Goal: Use online tool/utility: Utilize a website feature to perform a specific function

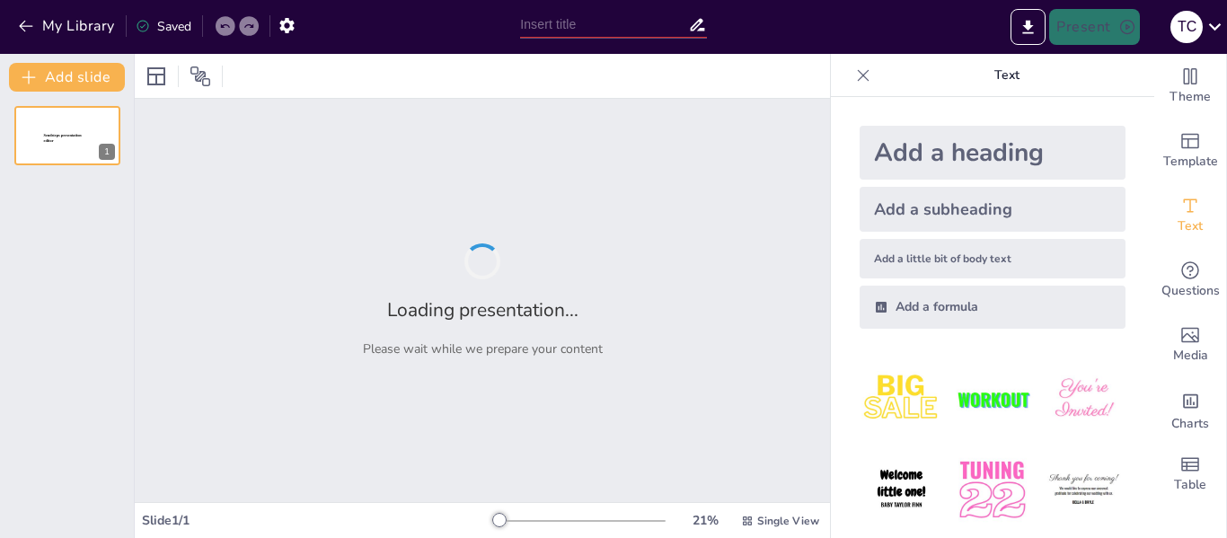
type input "Imported 1.1. GENERALIDADES DE LA UCI.pptx"
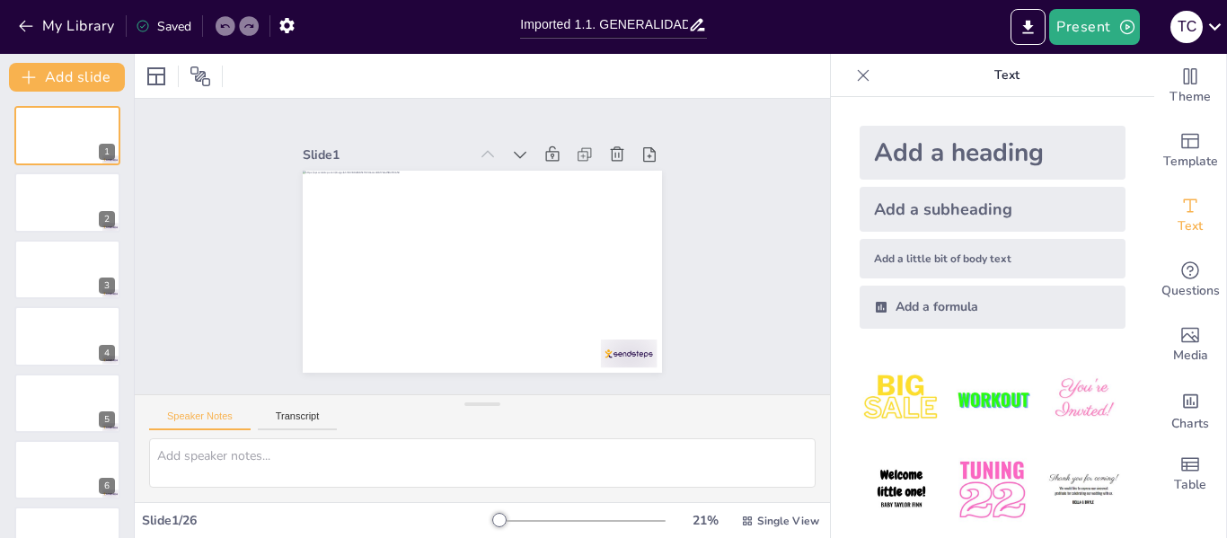
click at [207, 290] on div "Slide 1 Slide 2 Slide 3 Slide 4 Slide 5 Slide 6 Slide 7 Slide 8 Slide 9 Slide 1…" at bounding box center [482, 246] width 755 height 553
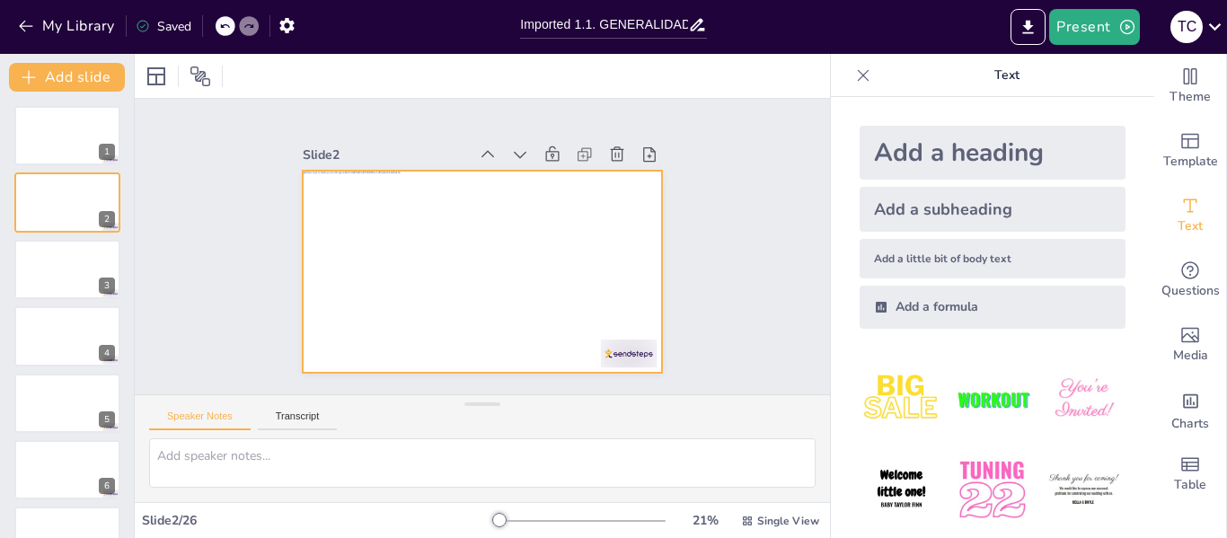
click at [461, 313] on div at bounding box center [476, 271] width 393 height 272
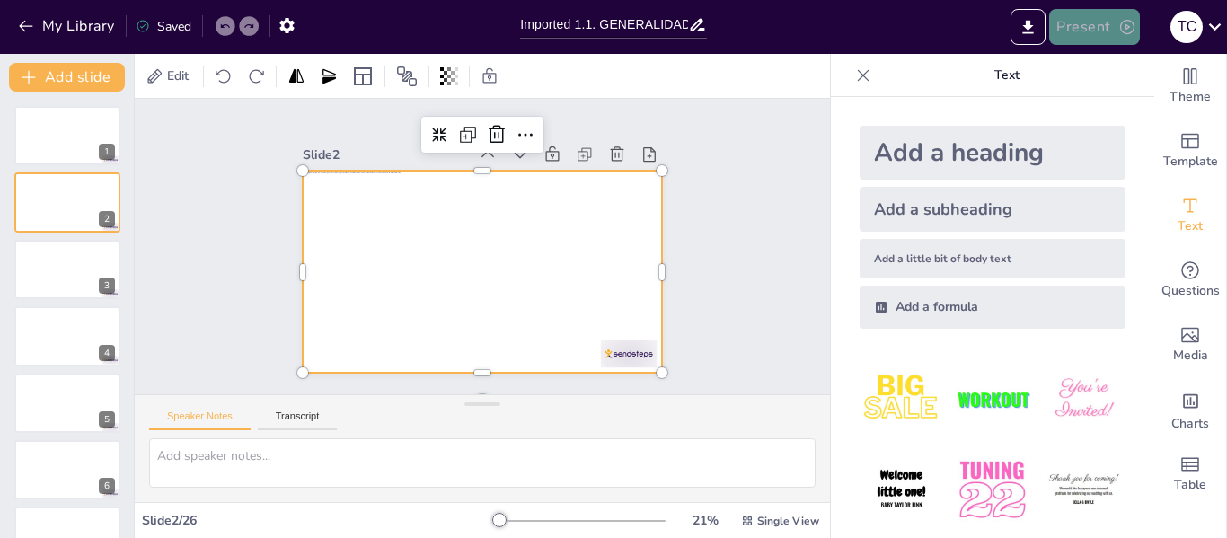
click at [1090, 32] on button "Present" at bounding box center [1094, 27] width 90 height 36
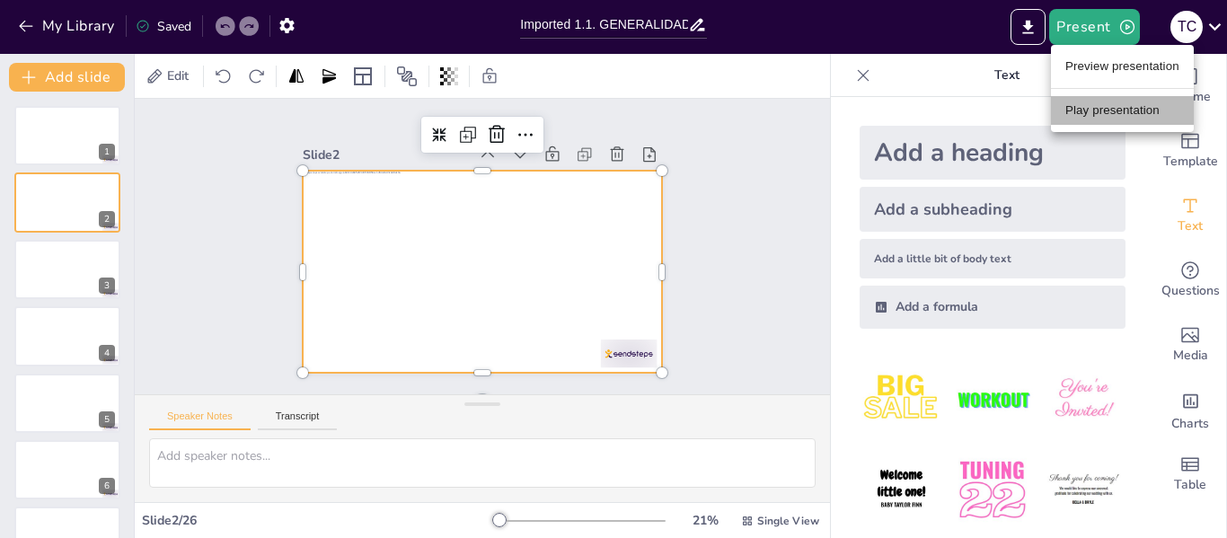
click at [1086, 98] on li "Play presentation" at bounding box center [1122, 110] width 143 height 29
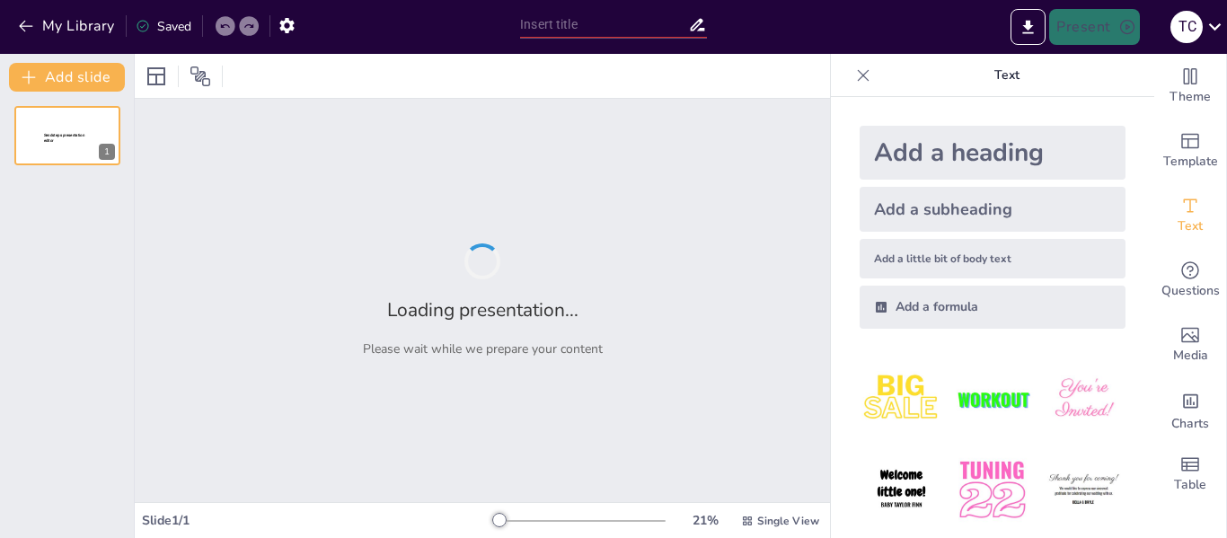
type input "Imported 1.1. GENERALIDADES DE LA UCI.pptx"
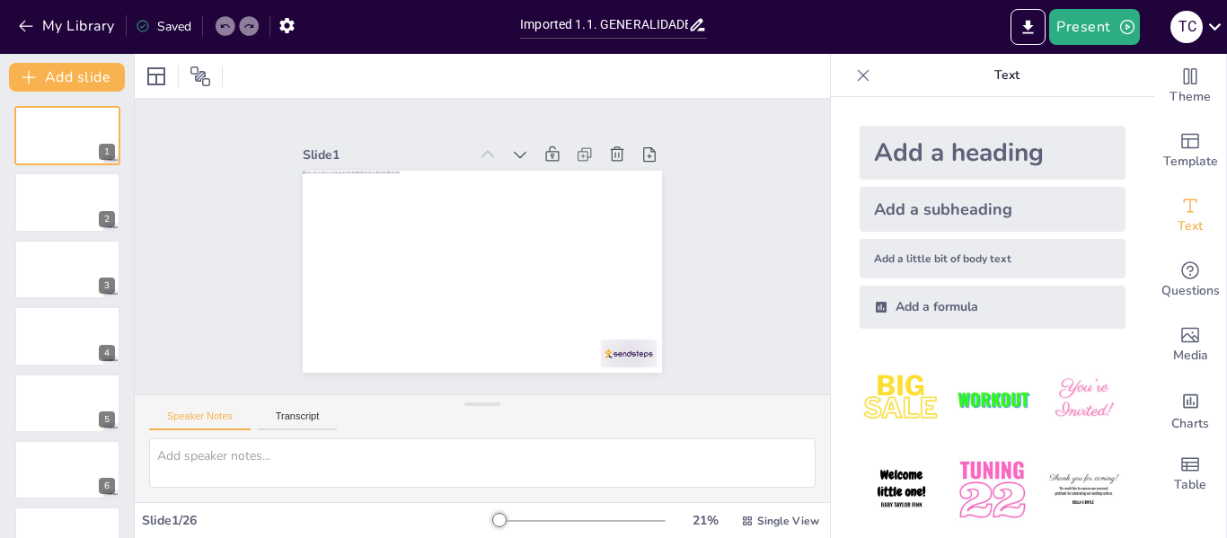
click at [598, 217] on div at bounding box center [476, 271] width 393 height 272
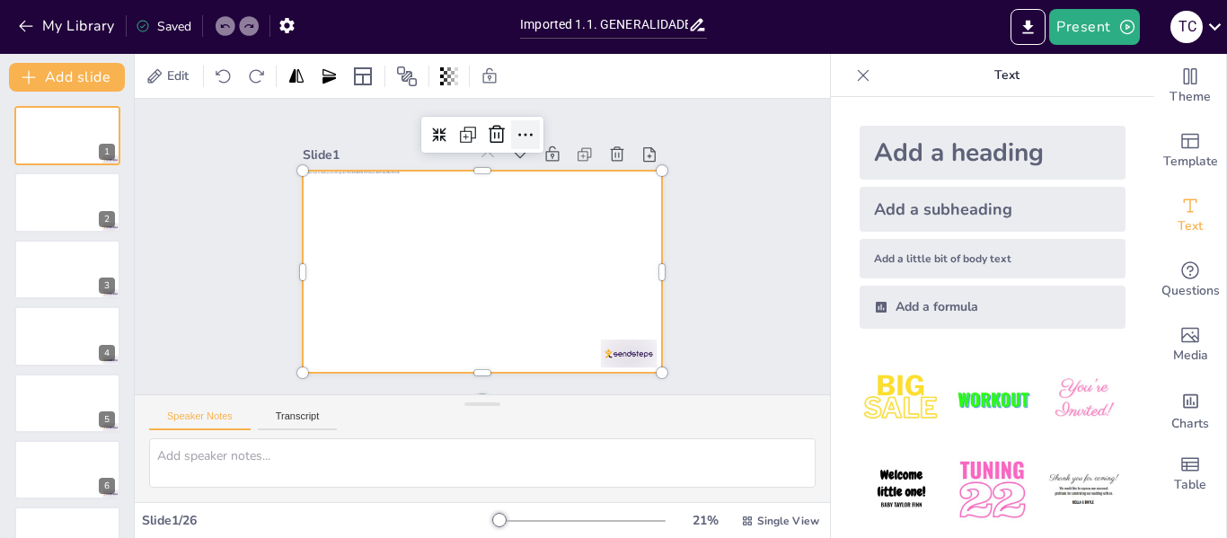
click at [588, 252] on icon at bounding box center [600, 264] width 25 height 25
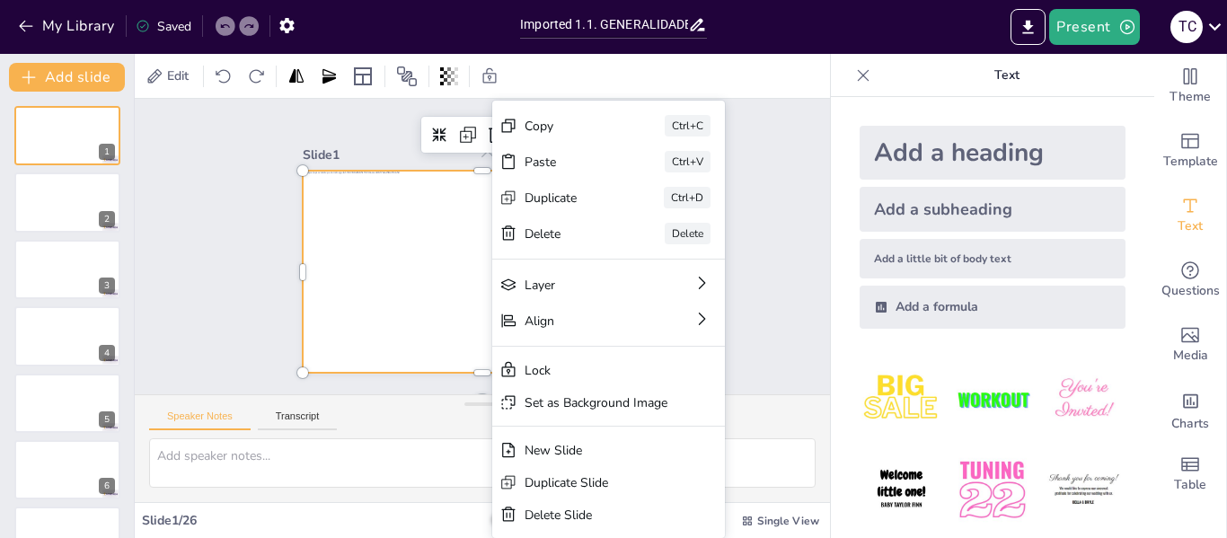
click at [205, 234] on div "Slide 1 Slide 2 Slide 3 Slide 4 Slide 5 Slide 6 Slide 7 Slide 8 Slide 9 Slide 1…" at bounding box center [482, 246] width 753 height 496
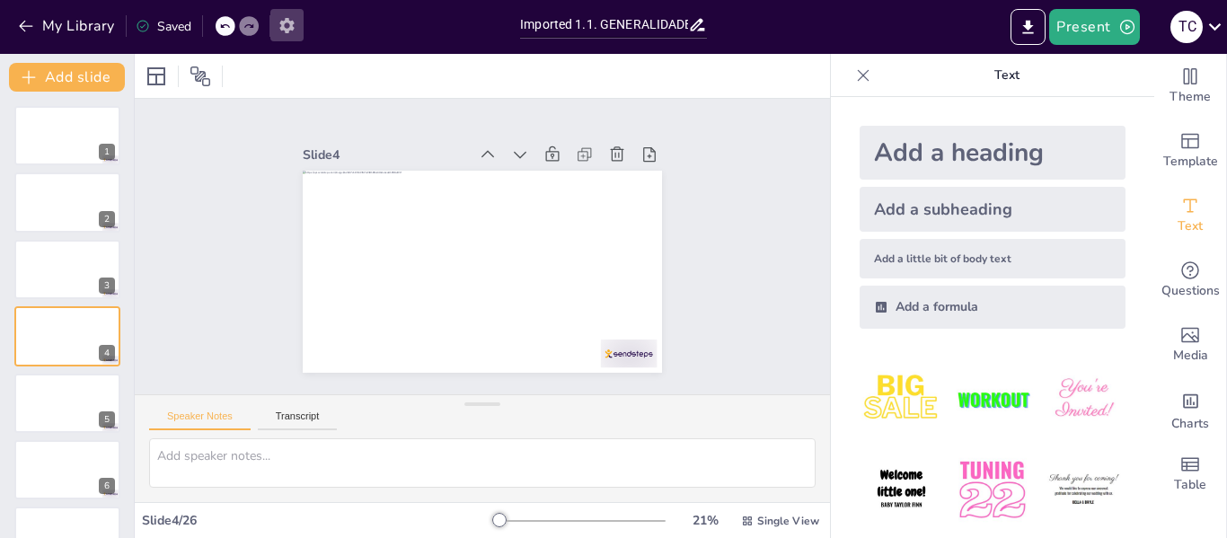
click at [287, 22] on icon "button" at bounding box center [286, 25] width 14 height 15
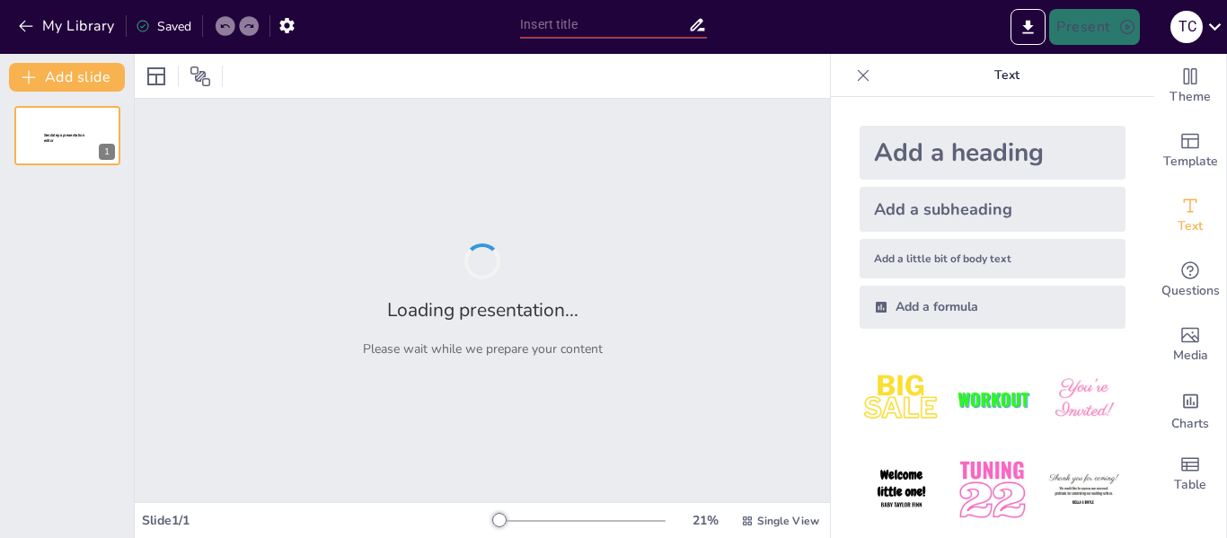
type input "Imported 1.1. GENERALIDADES DE LA UCI.pptx"
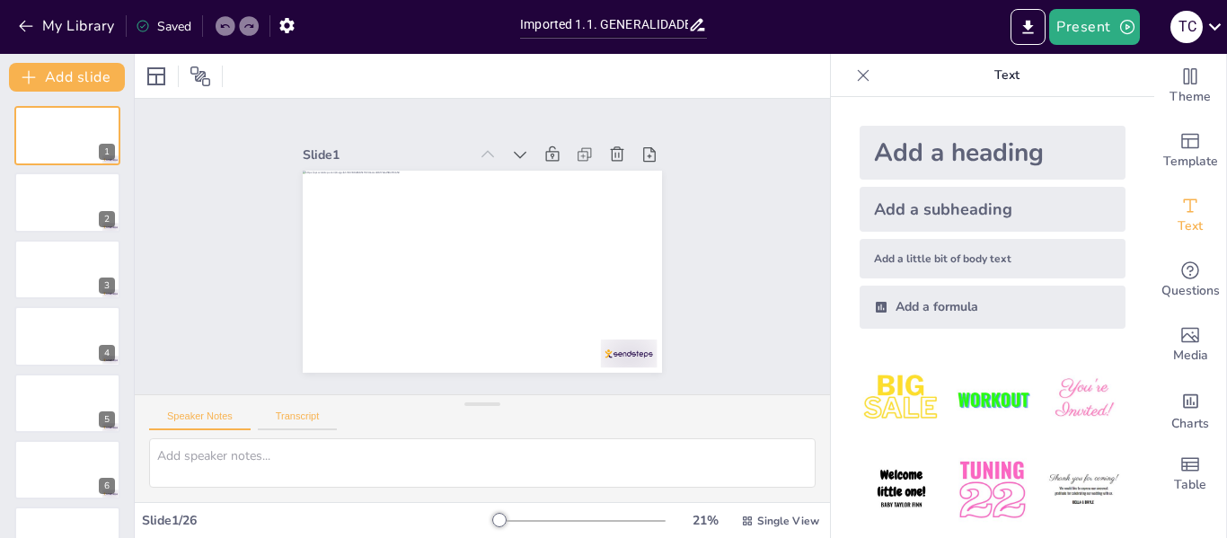
click at [282, 415] on button "Transcript" at bounding box center [298, 420] width 80 height 20
click at [214, 412] on button "Speaker Notes" at bounding box center [199, 420] width 101 height 20
